Goal: Navigation & Orientation: Find specific page/section

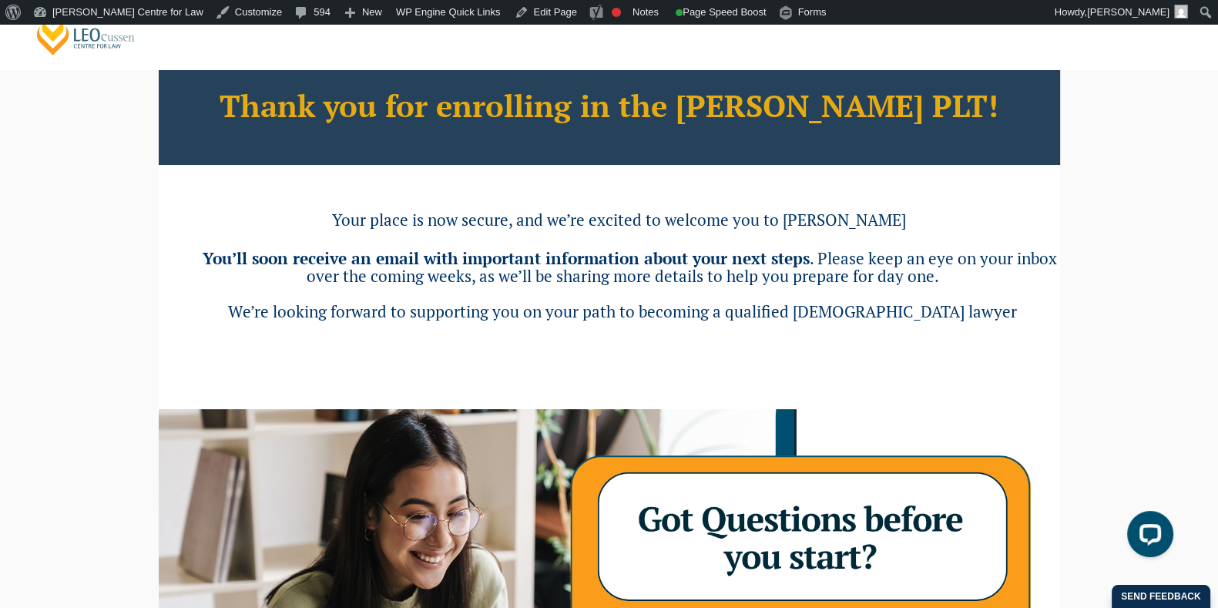
scroll to position [82, 0]
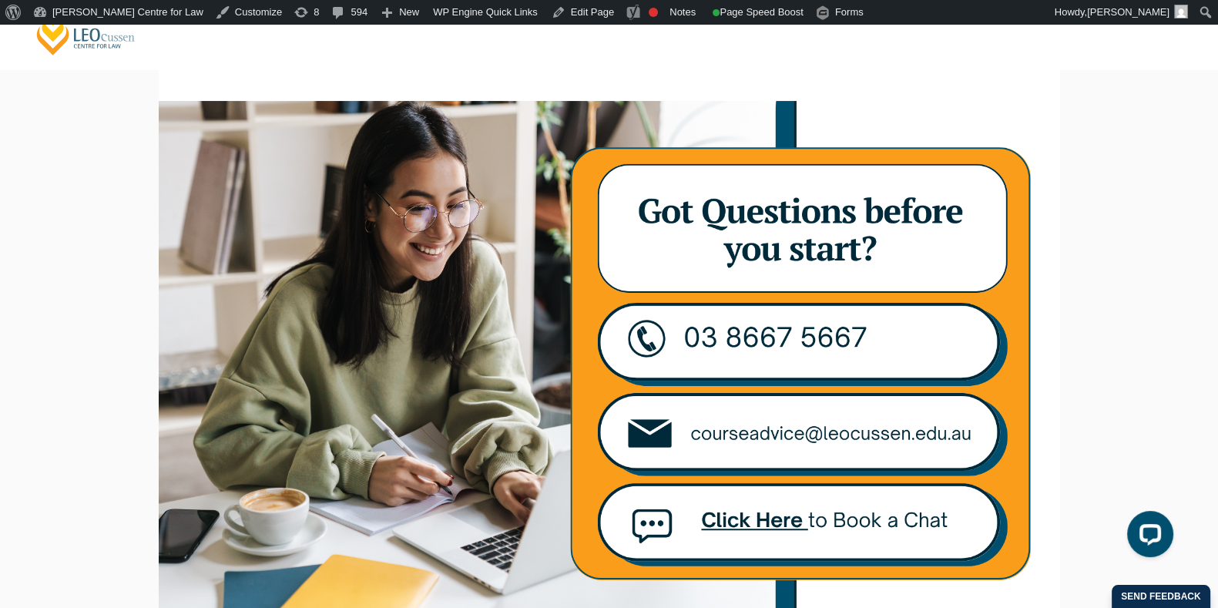
click at [770, 421] on img at bounding box center [609, 364] width 901 height 526
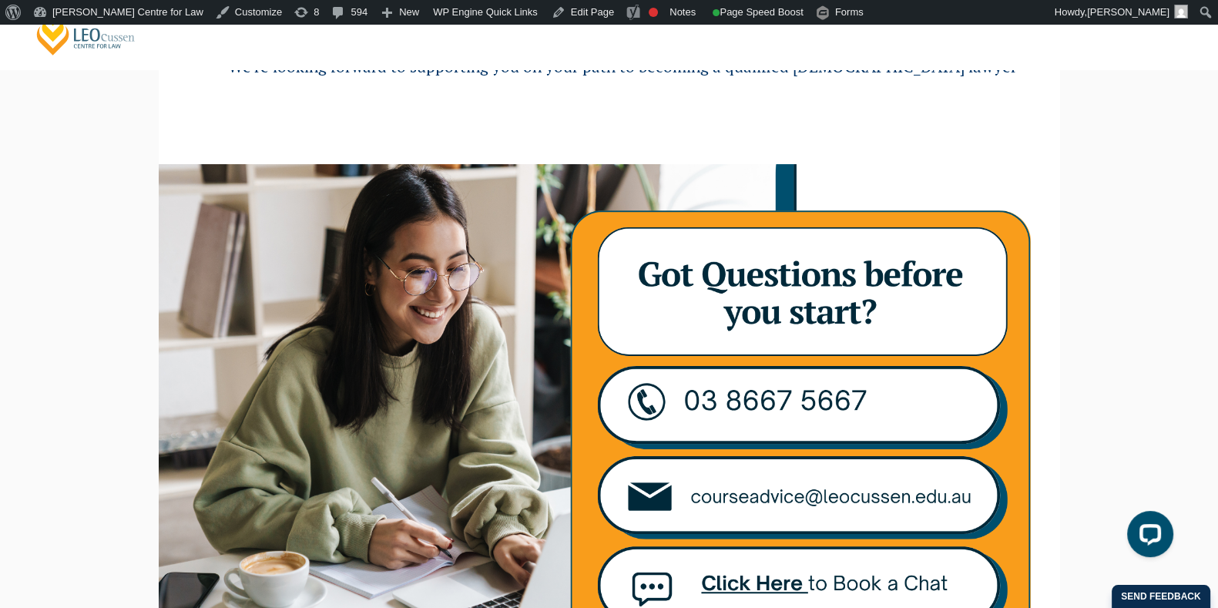
scroll to position [351, 0]
